Goal: Find specific page/section: Find specific page/section

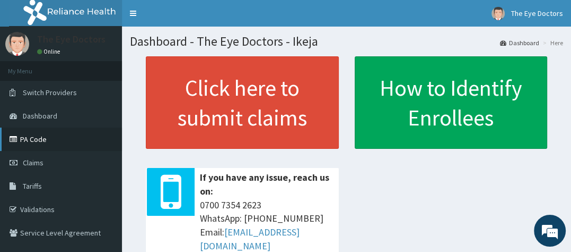
click at [32, 141] on link "PA Code" at bounding box center [61, 138] width 122 height 23
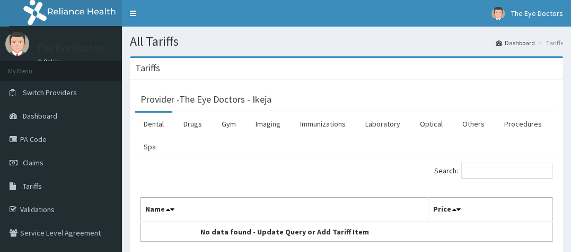
click at [193, 129] on link "Drugs" at bounding box center [193, 123] width 36 height 22
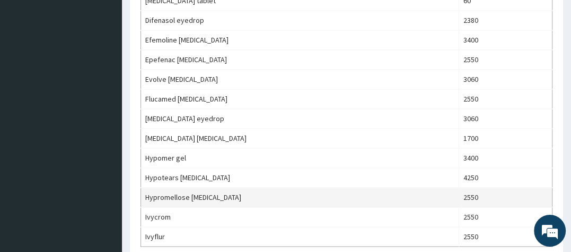
scroll to position [1008, 0]
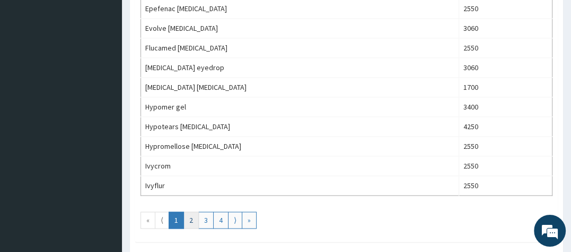
click at [192, 220] on link "2" at bounding box center [191, 219] width 15 height 17
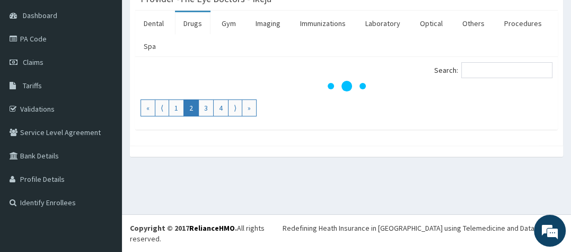
scroll to position [89, 0]
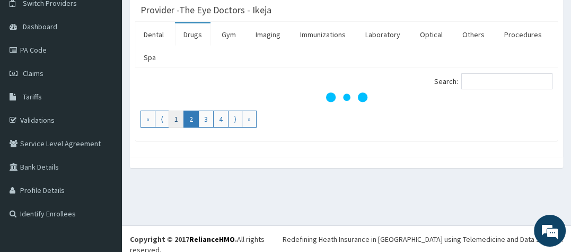
click at [175, 113] on link "1" at bounding box center [176, 118] width 15 height 17
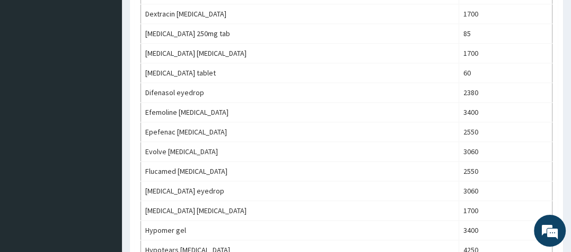
scroll to position [1063, 0]
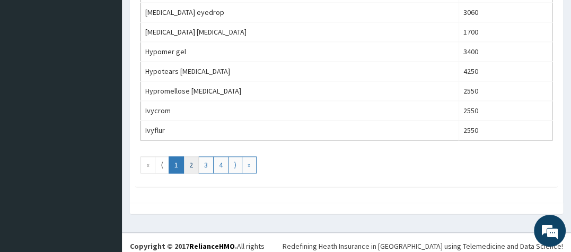
click at [193, 161] on link "2" at bounding box center [191, 164] width 15 height 17
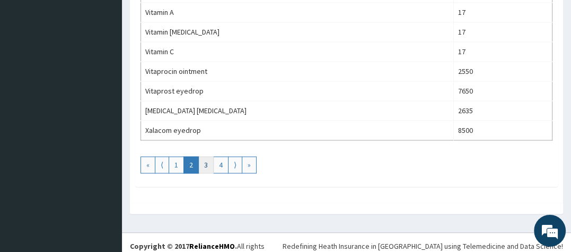
click at [207, 160] on link "3" at bounding box center [205, 164] width 15 height 17
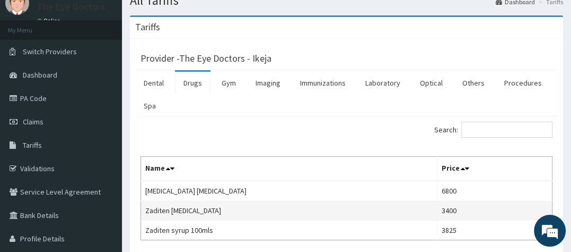
scroll to position [40, 0]
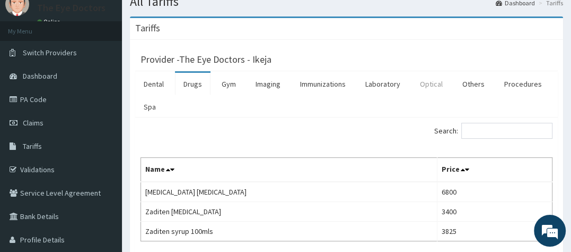
click at [426, 82] on link "Optical" at bounding box center [432, 84] width 40 height 22
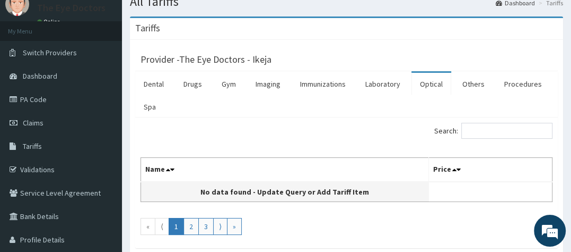
scroll to position [93, 0]
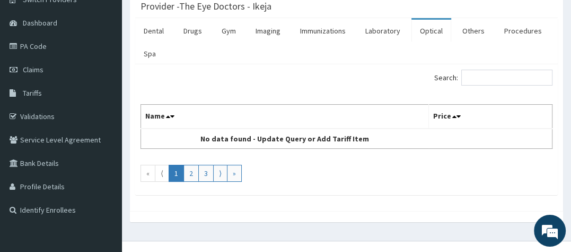
click at [425, 31] on link "Optical" at bounding box center [432, 31] width 40 height 22
click at [189, 171] on link "2" at bounding box center [191, 172] width 15 height 17
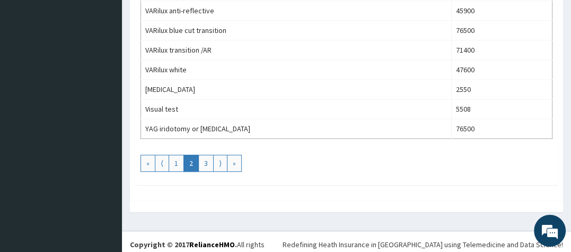
scroll to position [673, 0]
click at [206, 159] on link "3" at bounding box center [205, 162] width 15 height 17
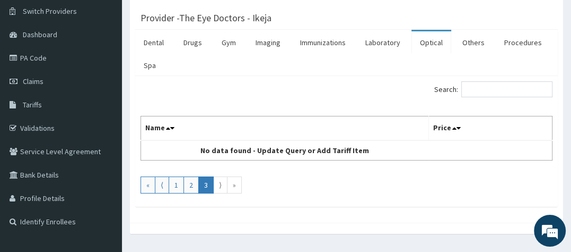
scroll to position [54, 0]
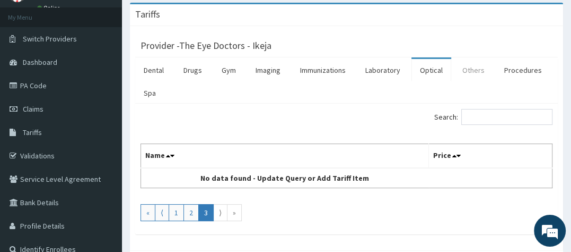
click at [461, 71] on link "Others" at bounding box center [473, 70] width 39 height 22
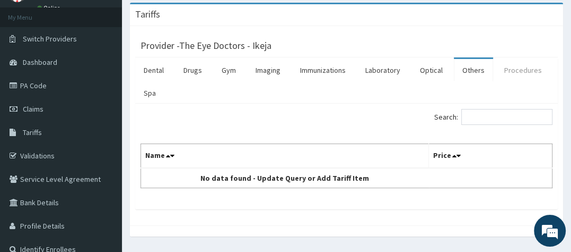
click at [519, 72] on link "Procedures" at bounding box center [523, 70] width 55 height 22
click at [425, 70] on link "Optical" at bounding box center [432, 70] width 40 height 22
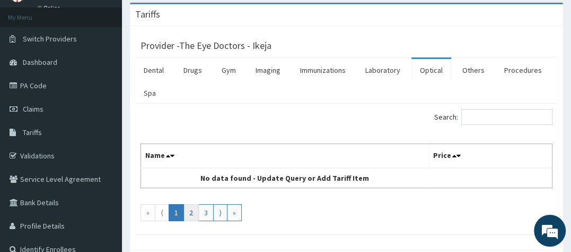
click at [189, 213] on link "2" at bounding box center [191, 212] width 15 height 17
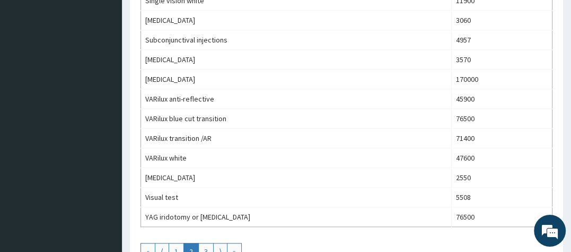
scroll to position [637, 0]
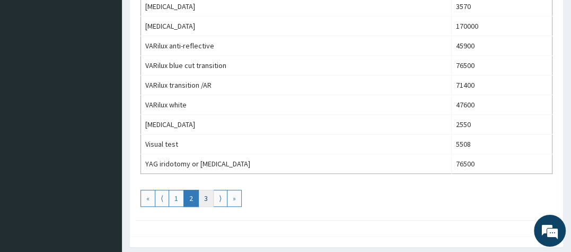
click at [201, 194] on link "3" at bounding box center [205, 197] width 15 height 17
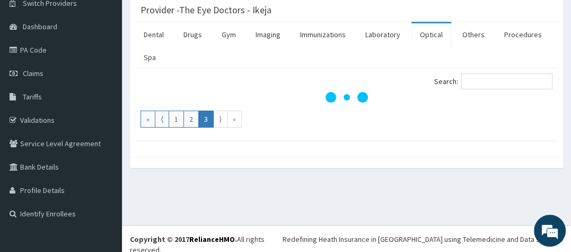
scroll to position [107, 0]
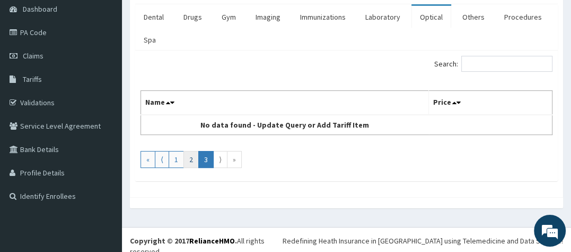
click at [192, 154] on link "2" at bounding box center [191, 159] width 15 height 17
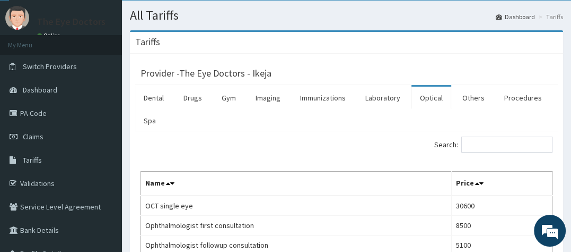
scroll to position [0, 0]
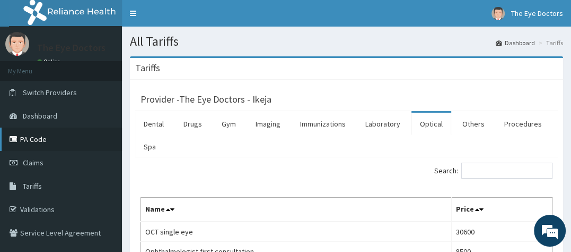
click at [20, 143] on link "PA Code" at bounding box center [61, 138] width 122 height 23
